Goal: Information Seeking & Learning: Learn about a topic

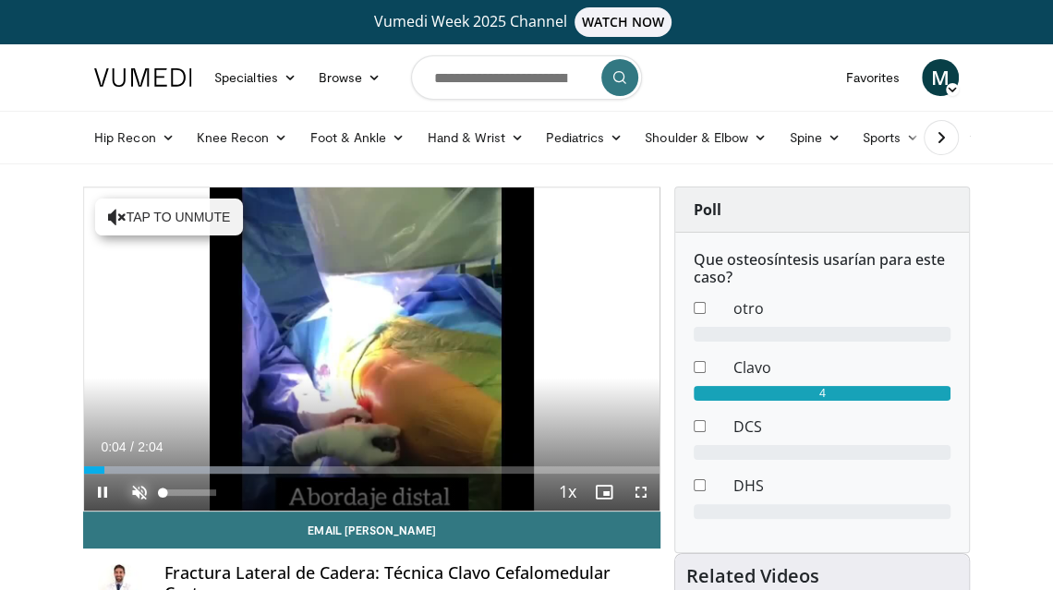
click at [136, 486] on span "Video Player" at bounding box center [139, 492] width 37 height 37
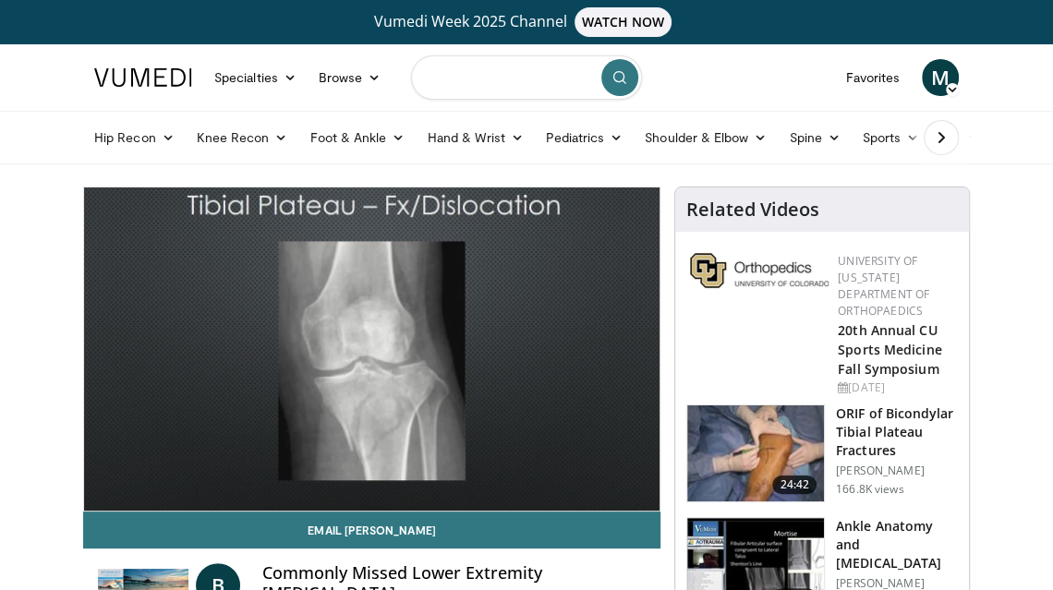
click at [497, 85] on input "Search topics, interventions" at bounding box center [526, 77] width 231 height 44
type input "**********"
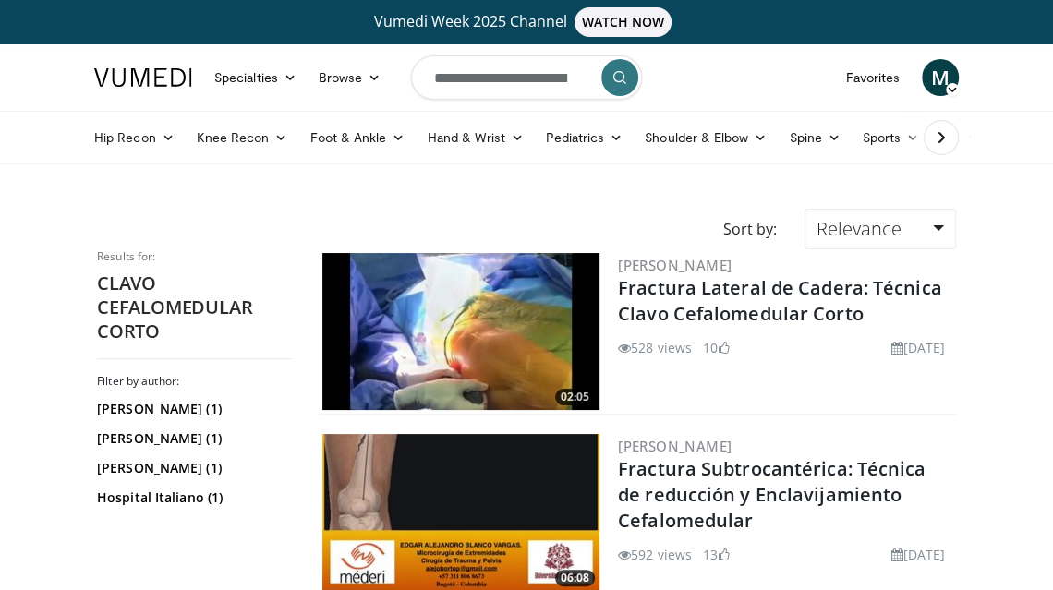
click at [494, 341] on img at bounding box center [460, 331] width 277 height 157
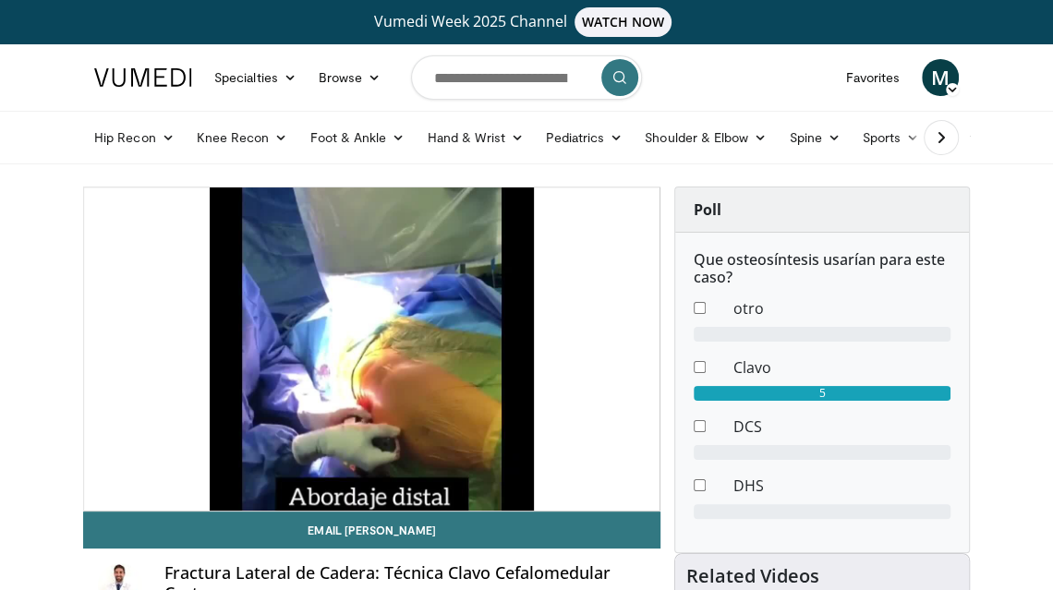
scroll to position [74, 0]
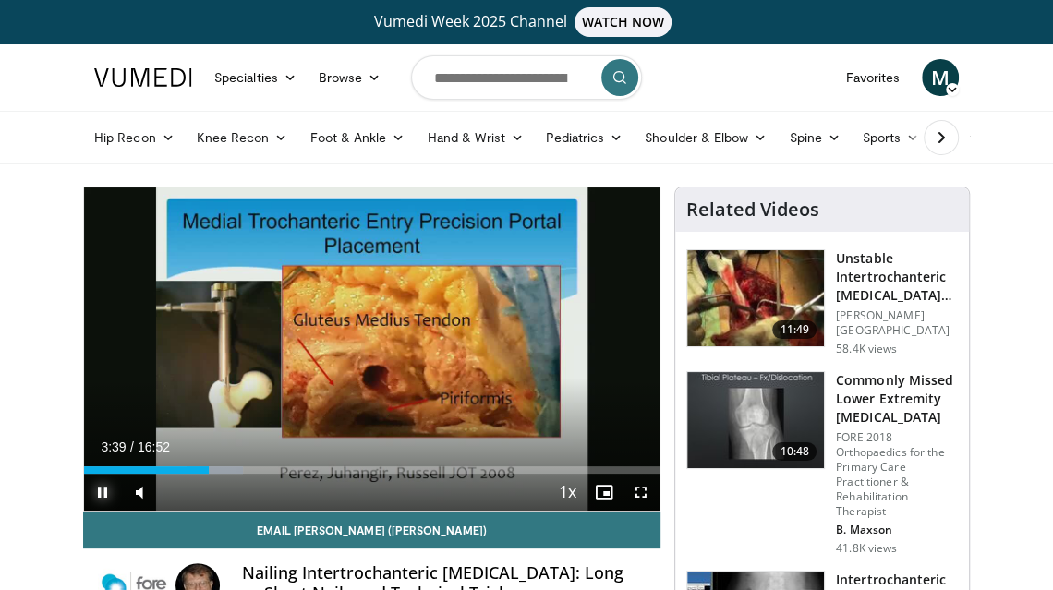
click at [104, 489] on span "Video Player" at bounding box center [102, 492] width 37 height 37
